Goal: Transaction & Acquisition: Purchase product/service

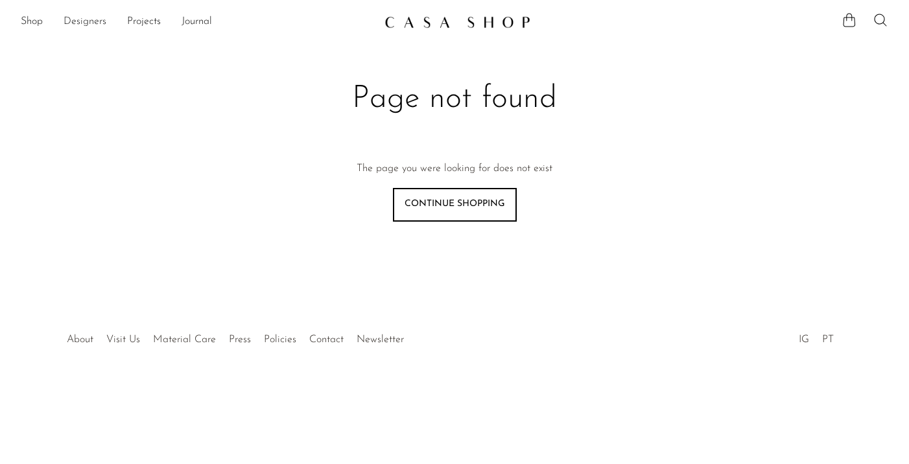
click at [80, 19] on link "Designers" at bounding box center [85, 22] width 43 height 17
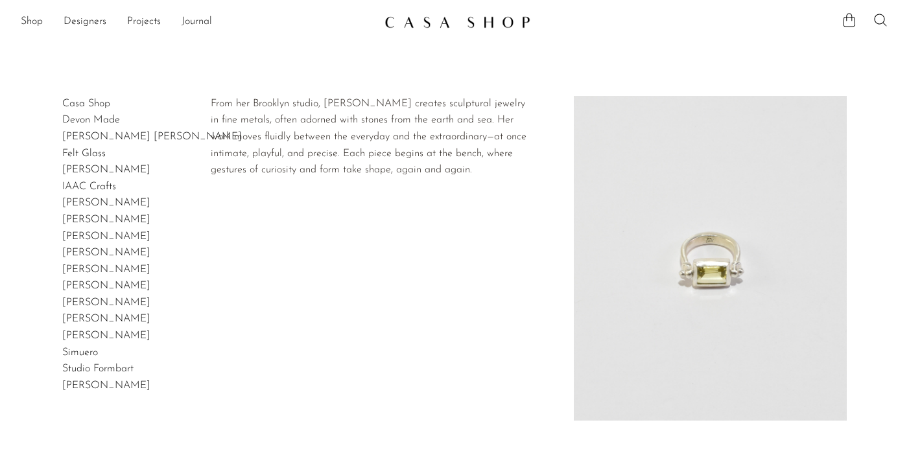
click at [95, 253] on link "[PERSON_NAME]" at bounding box center [106, 253] width 88 height 10
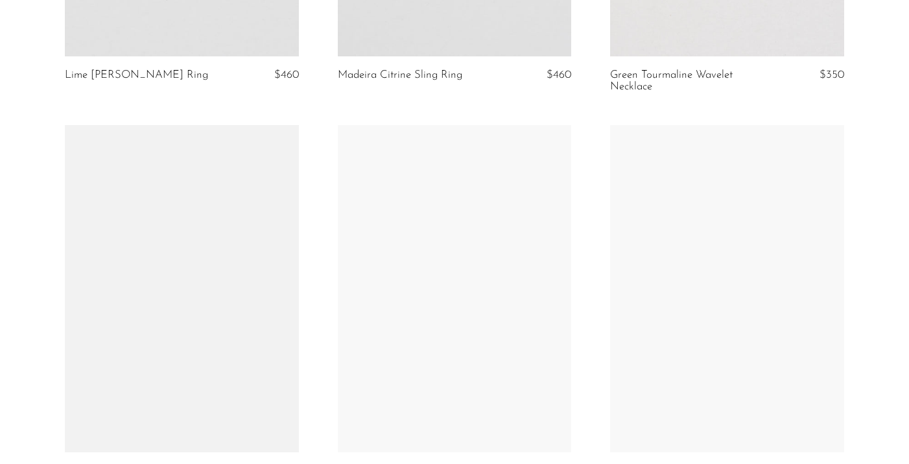
scroll to position [231, 0]
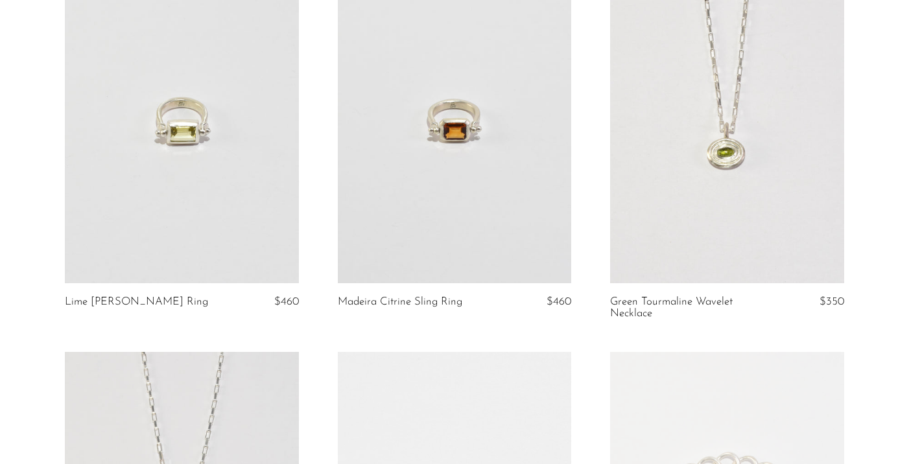
click at [154, 167] on link at bounding box center [182, 119] width 234 height 327
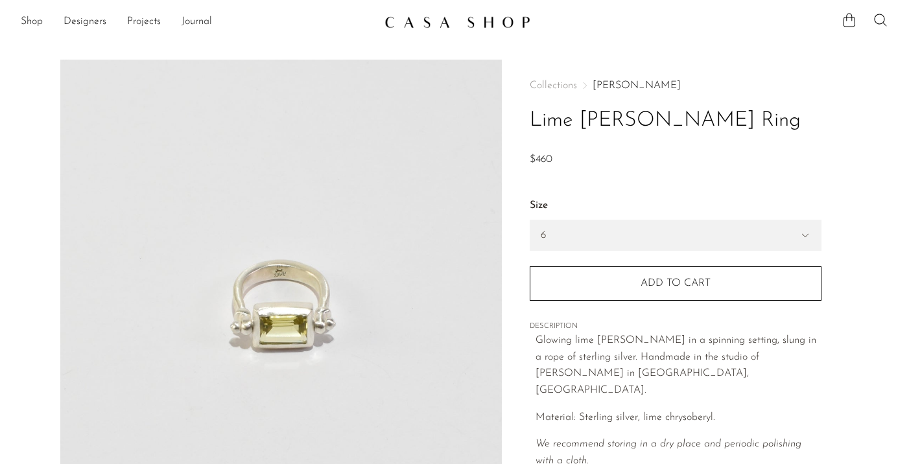
scroll to position [117, 0]
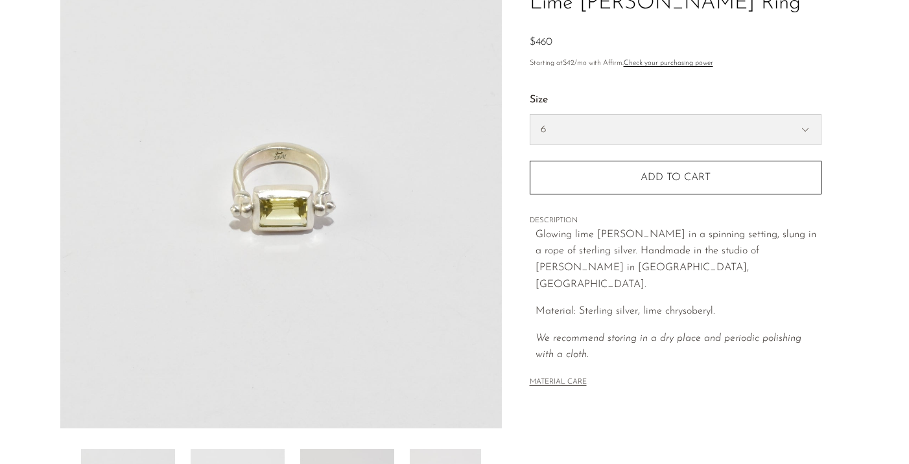
click at [576, 139] on select "6 7 8" at bounding box center [675, 130] width 290 height 30
click at [530, 115] on select "6 7 8" at bounding box center [675, 130] width 290 height 30
click at [565, 132] on select "6 7 8" at bounding box center [675, 130] width 290 height 30
click at [530, 115] on select "6 7 8" at bounding box center [675, 130] width 290 height 30
select select "8"
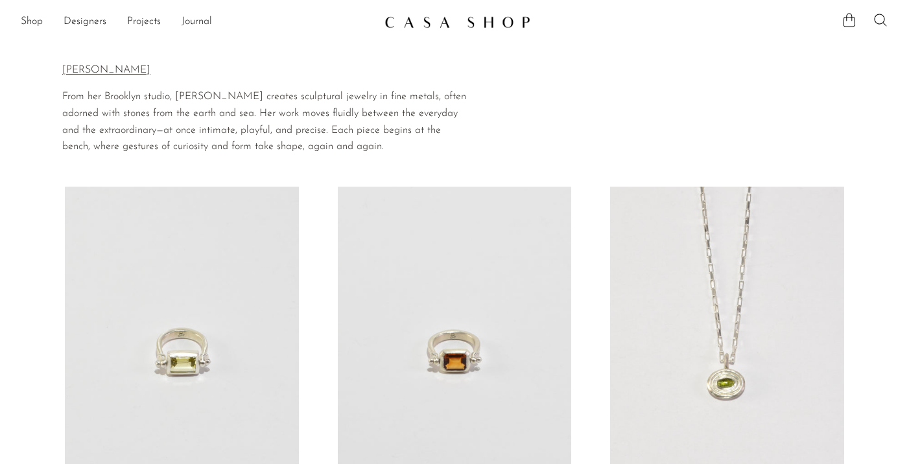
scroll to position [231, 0]
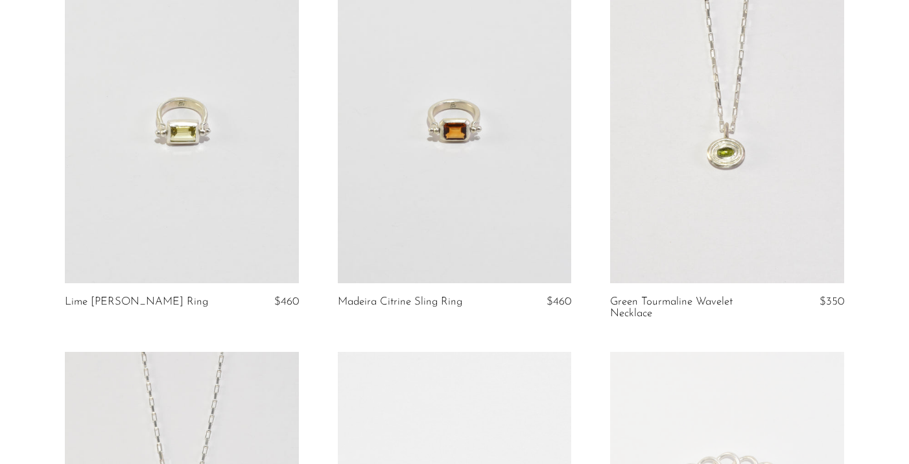
click at [483, 166] on link at bounding box center [455, 119] width 234 height 327
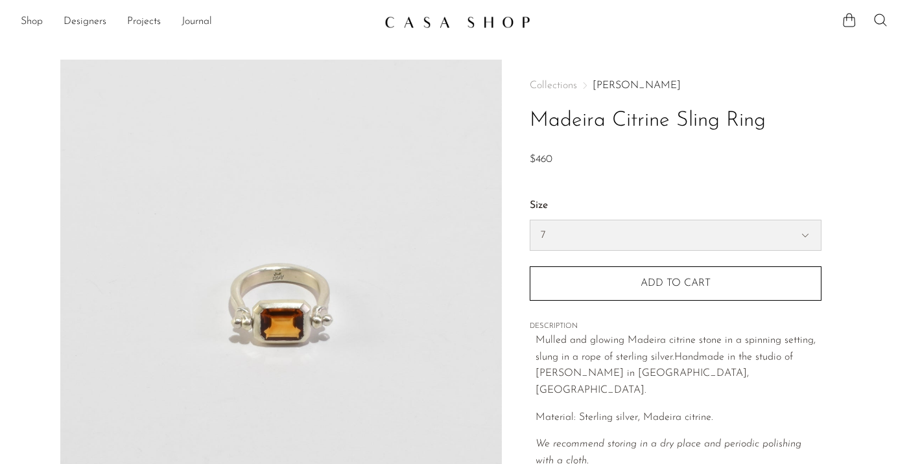
click at [633, 226] on select "6 7 8" at bounding box center [675, 235] width 290 height 30
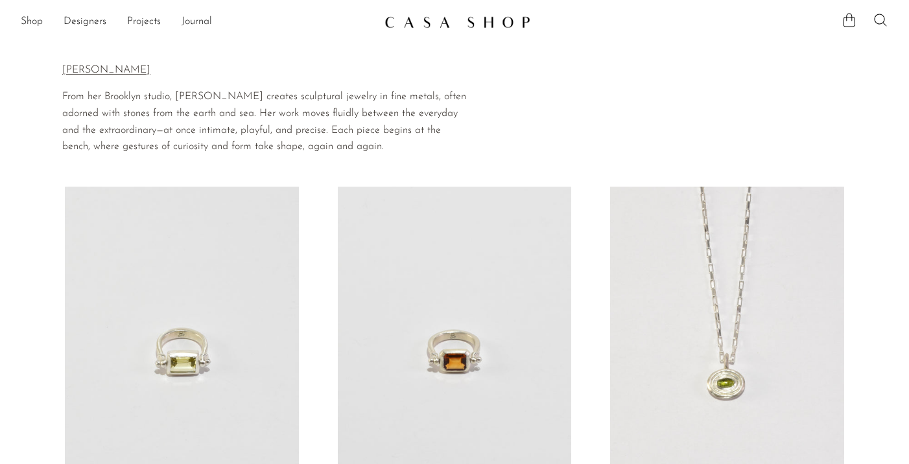
scroll to position [231, 0]
